Goal: Transaction & Acquisition: Purchase product/service

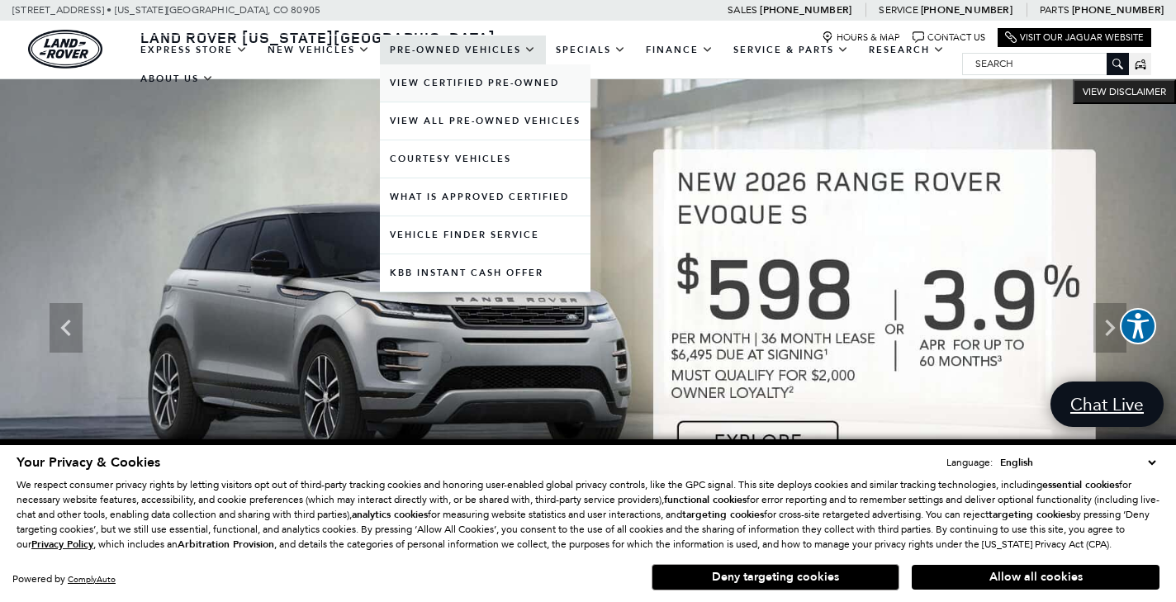
click at [448, 99] on link "View Certified Pre-Owned" at bounding box center [485, 82] width 211 height 37
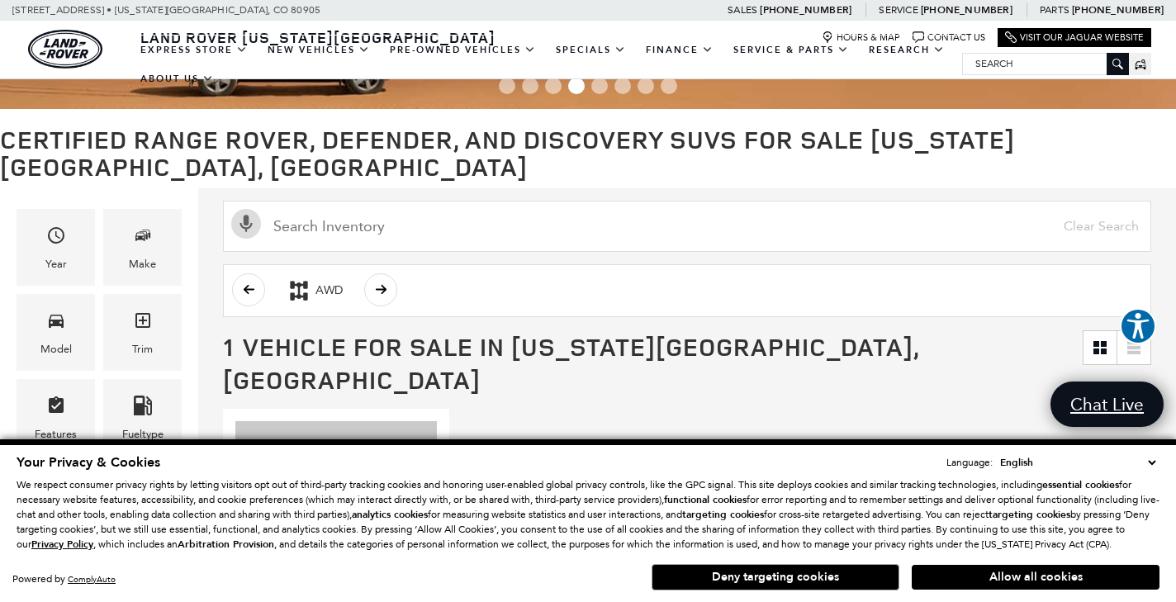
scroll to position [62, 0]
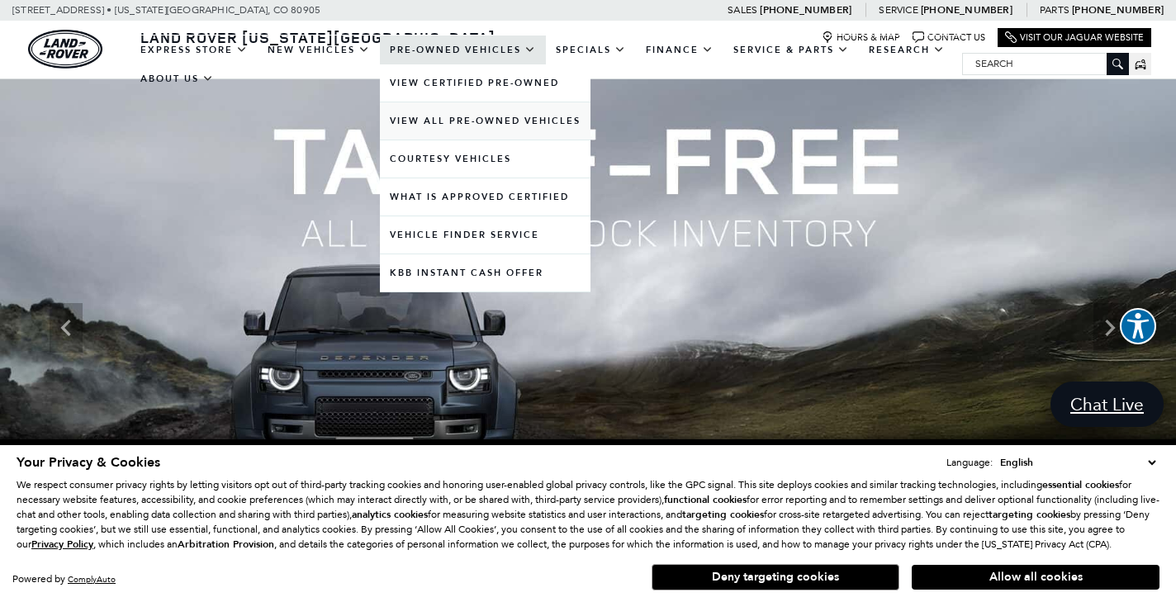
click at [452, 139] on link "View All Pre-Owned Vehicles" at bounding box center [485, 120] width 211 height 37
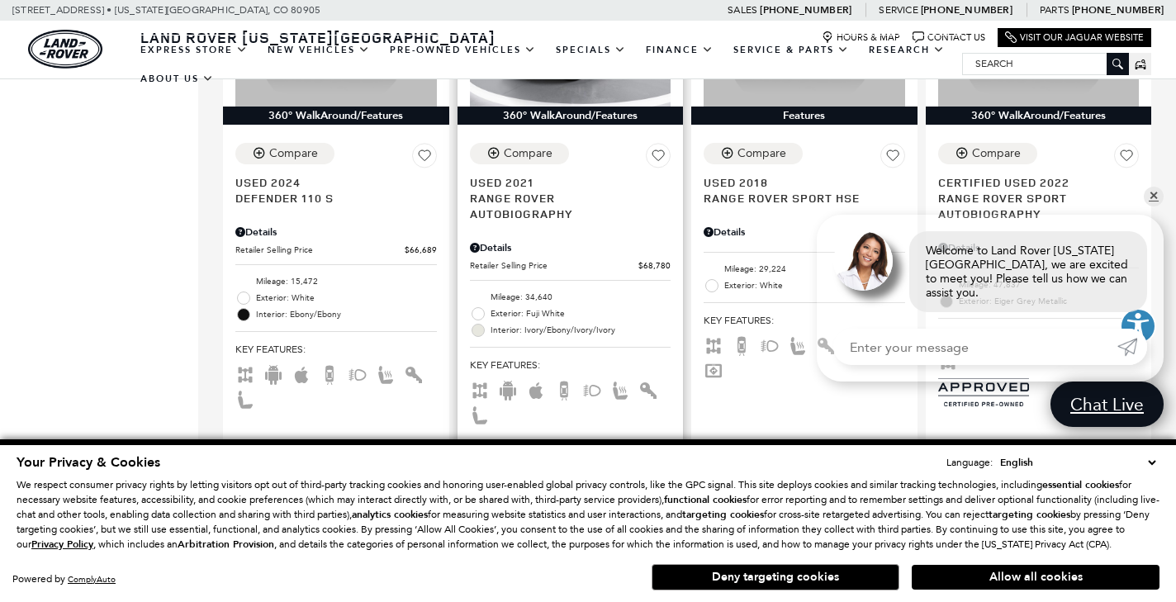
scroll to position [2127, 0]
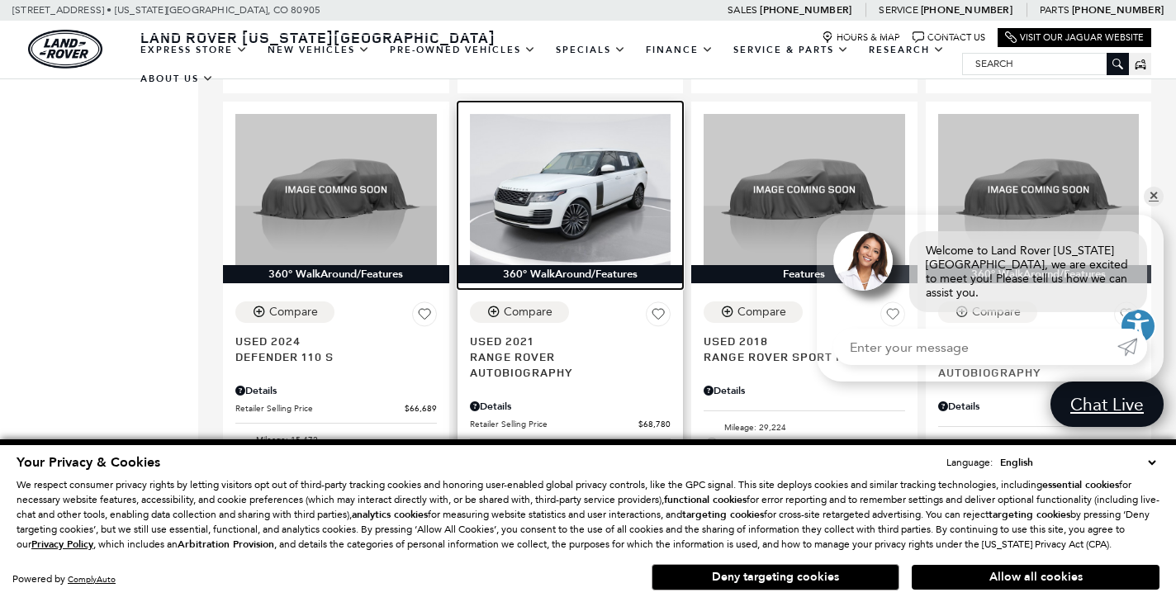
click at [589, 182] on img at bounding box center [571, 189] width 202 height 151
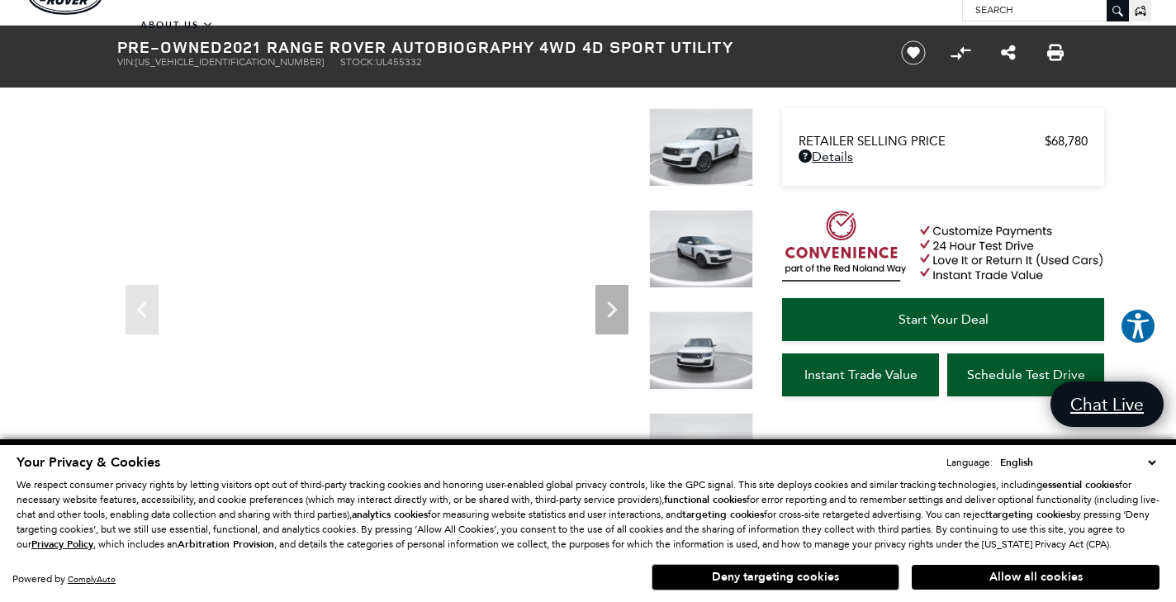
scroll to position [47, 0]
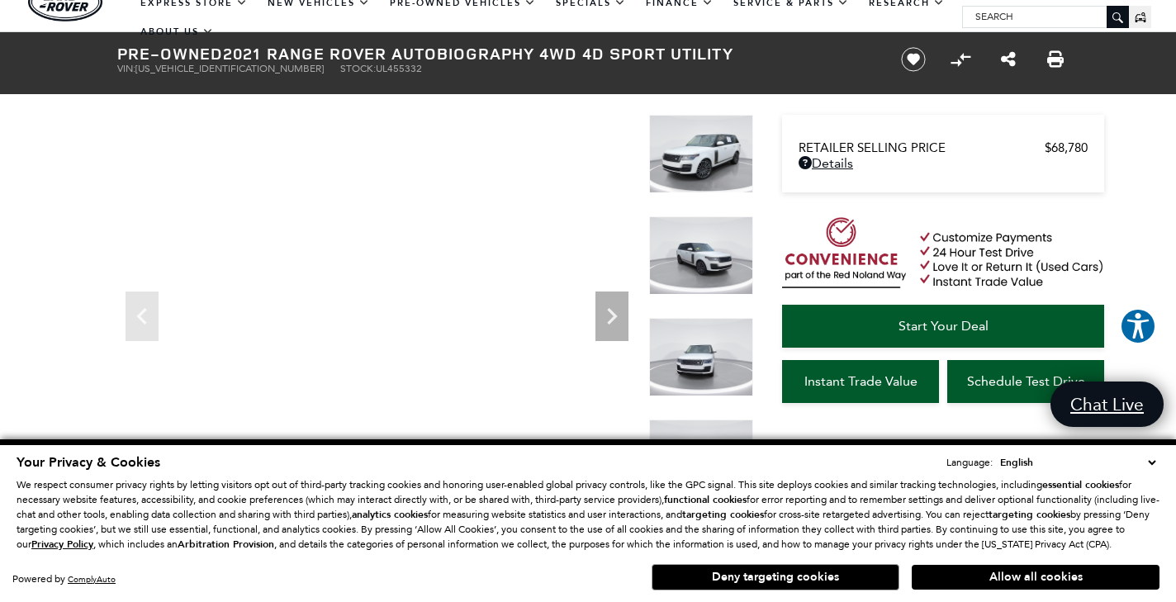
click at [671, 166] on img at bounding box center [701, 154] width 104 height 78
click at [712, 158] on img at bounding box center [701, 154] width 104 height 78
click at [713, 273] on img at bounding box center [701, 255] width 104 height 78
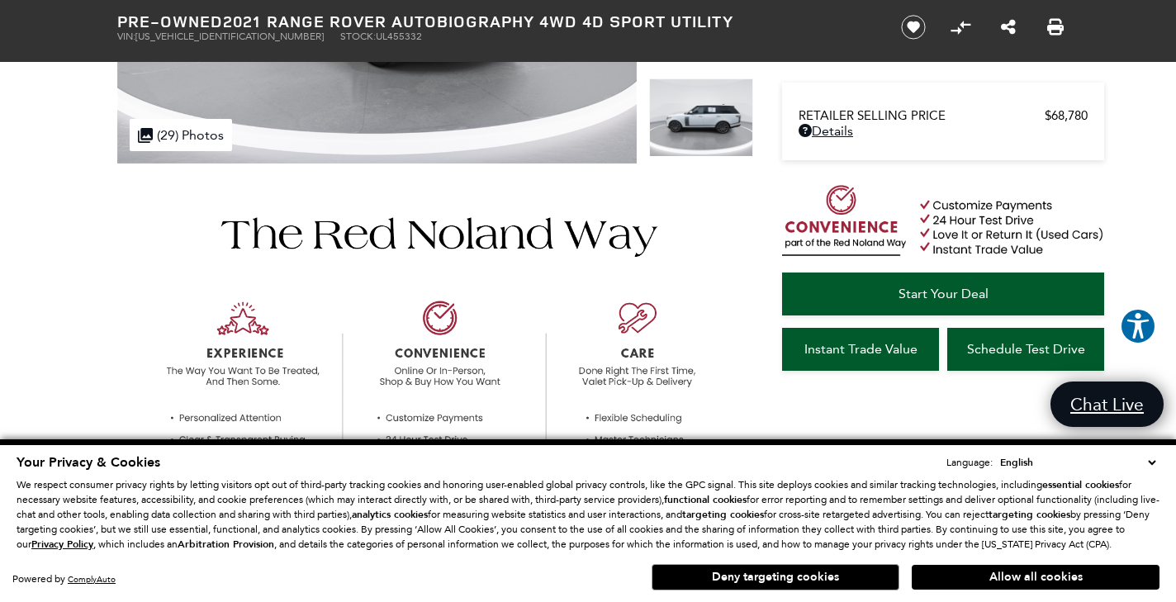
scroll to position [255, 0]
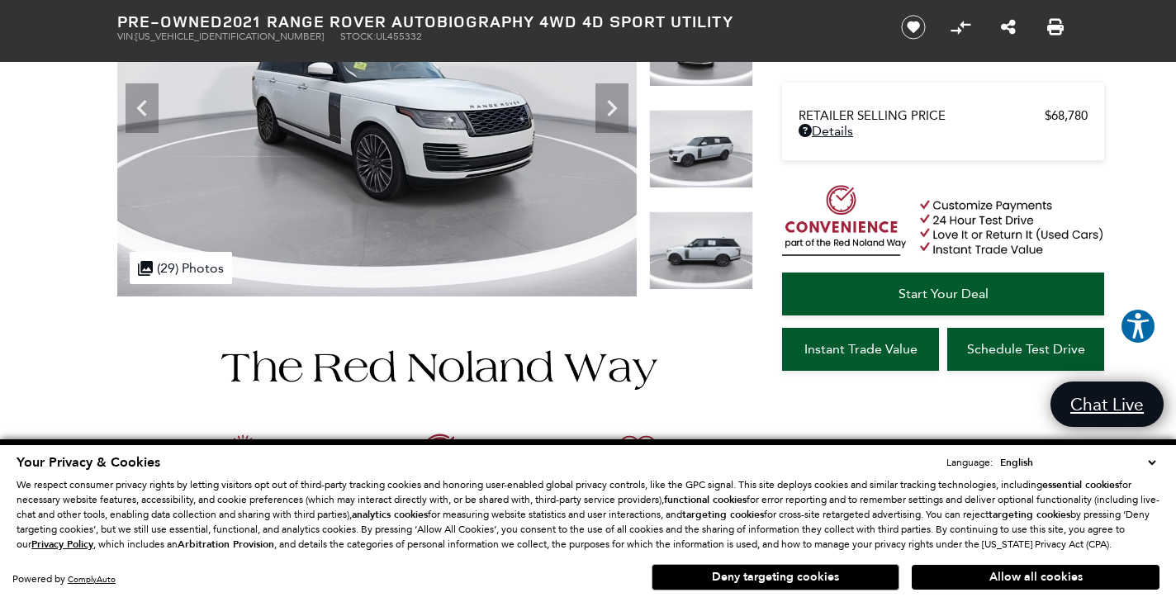
click at [694, 247] on img at bounding box center [701, 250] width 104 height 78
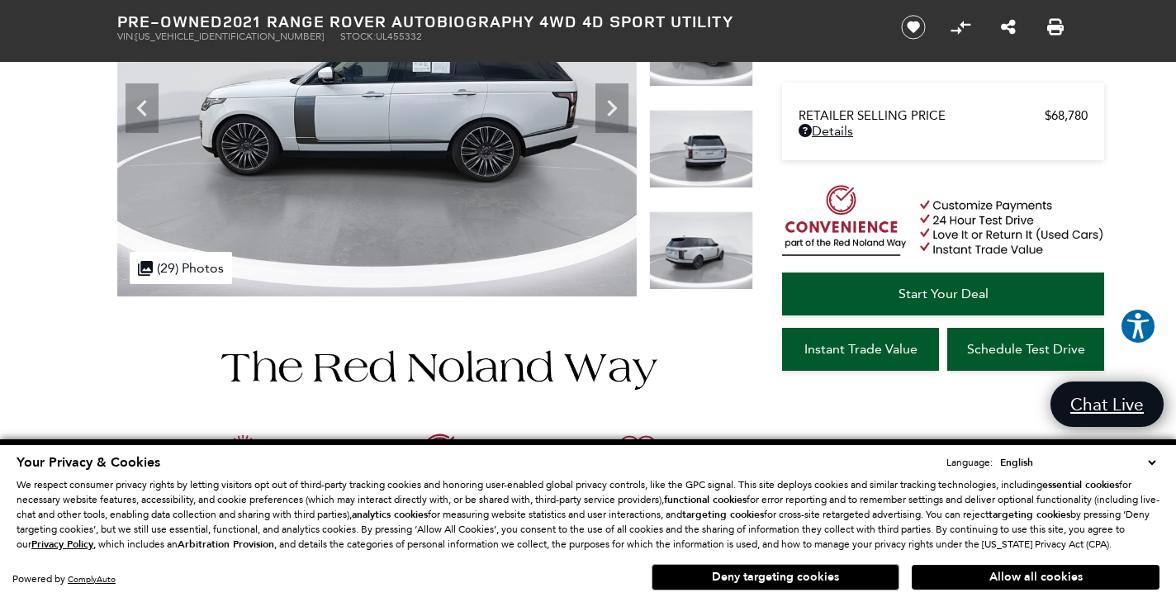
click at [694, 246] on img at bounding box center [701, 250] width 104 height 78
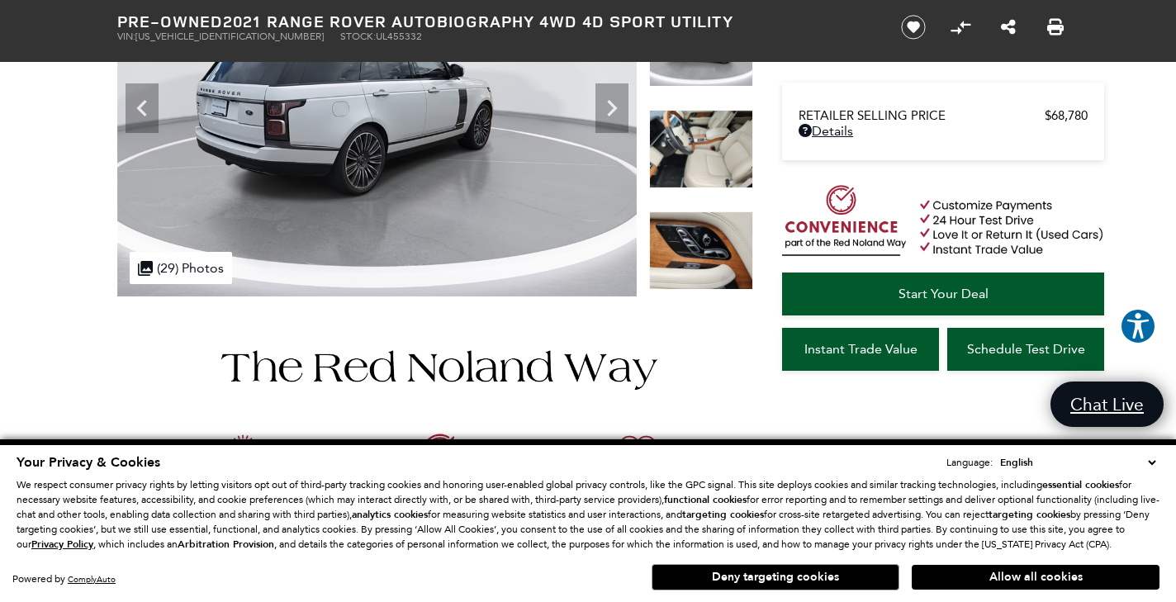
click at [696, 143] on img at bounding box center [701, 149] width 104 height 78
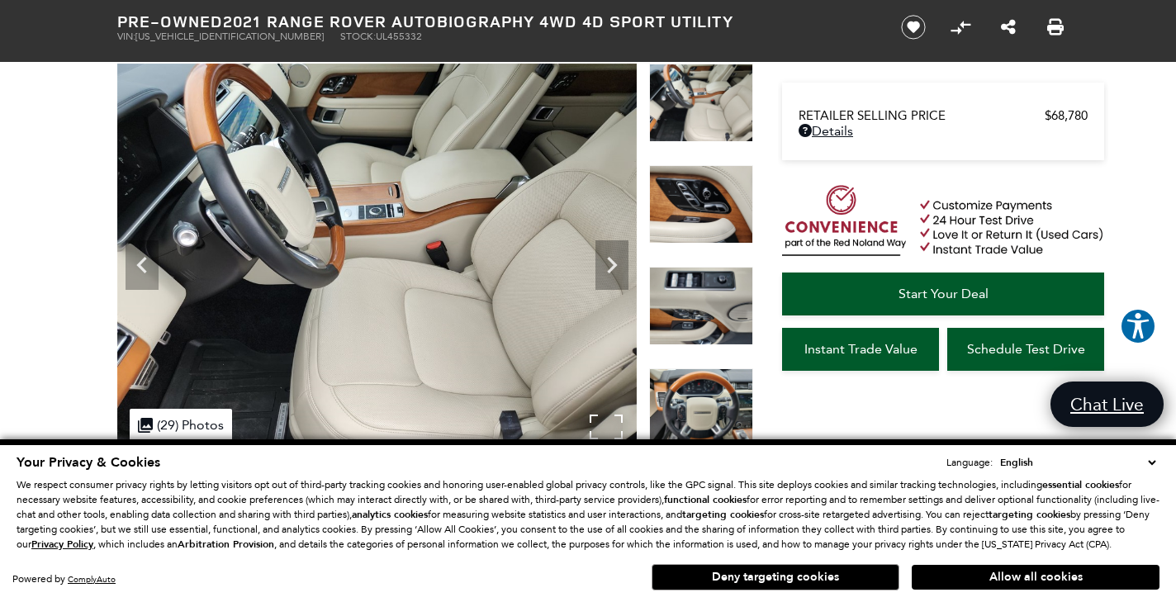
scroll to position [75, 0]
